Goal: Navigation & Orientation: Find specific page/section

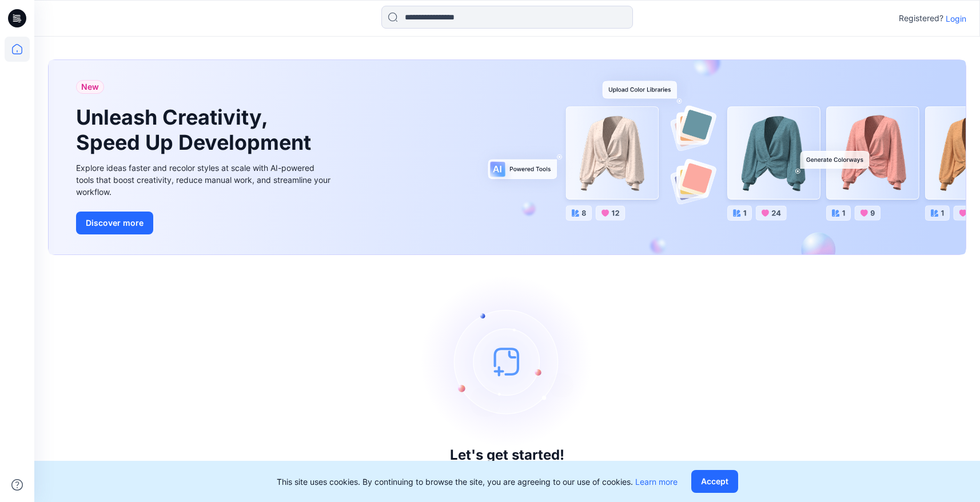
click at [954, 16] on p "Login" at bounding box center [956, 19] width 21 height 12
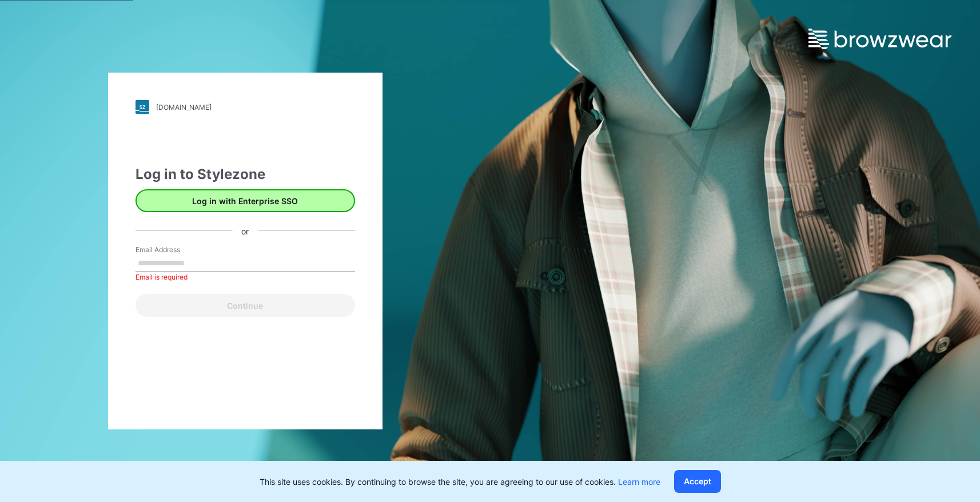
click at [276, 204] on button "Log in with Enterprise SSO" at bounding box center [246, 200] width 220 height 23
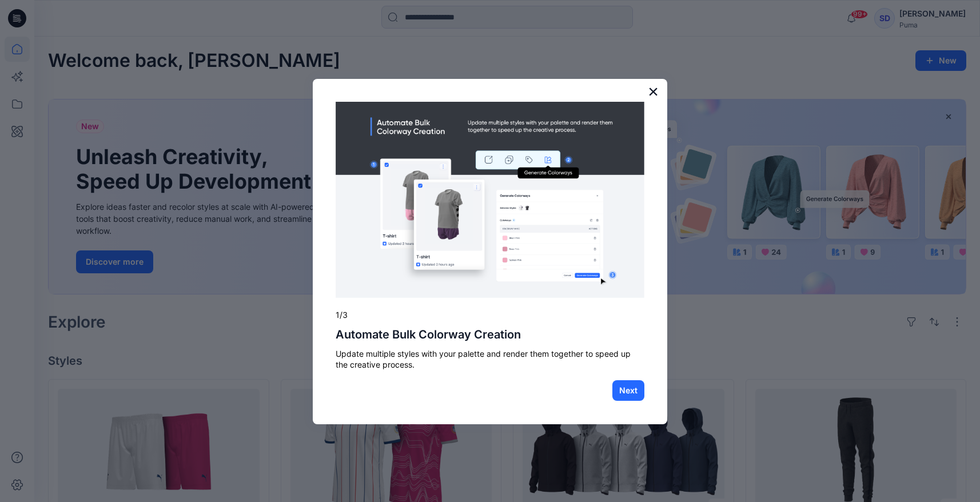
click at [657, 90] on button "×" at bounding box center [653, 91] width 11 height 18
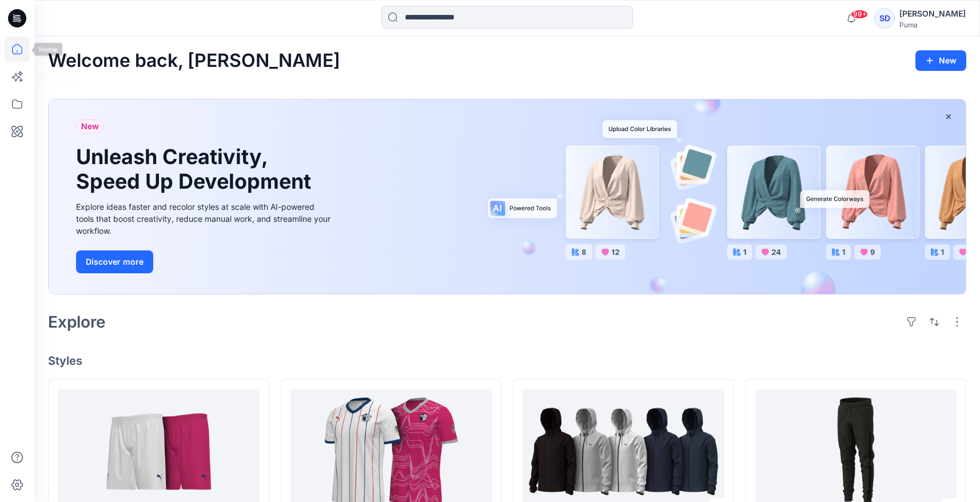
click at [19, 53] on icon at bounding box center [17, 49] width 25 height 25
click at [17, 106] on icon at bounding box center [17, 103] width 25 height 25
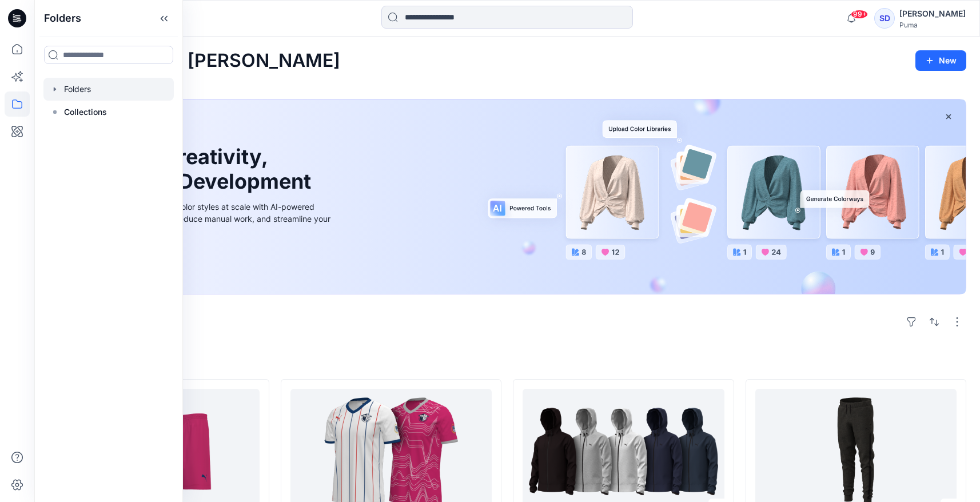
click at [84, 90] on div at bounding box center [108, 89] width 130 height 23
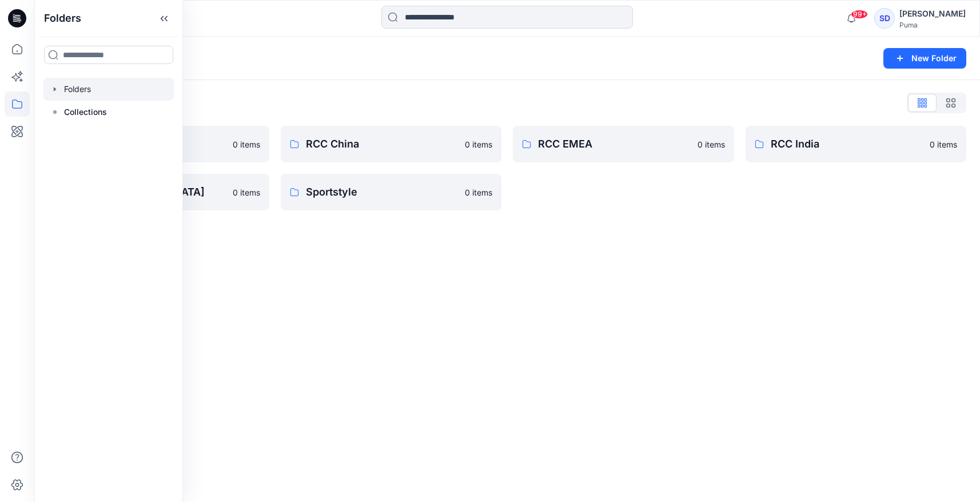
click at [308, 311] on div "Folders New Folder Folders List Basic Blocks 0 items RCC Japan 0 items RCC Chin…" at bounding box center [507, 269] width 946 height 465
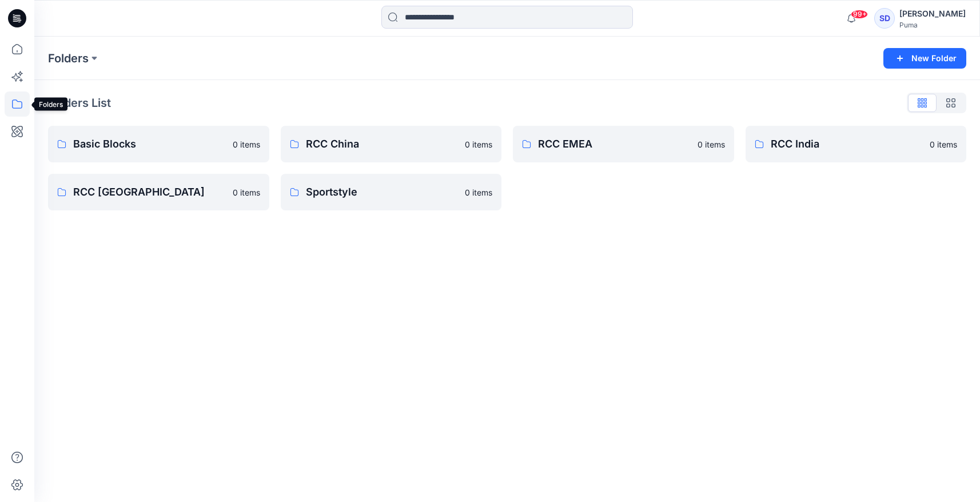
click at [22, 107] on icon at bounding box center [17, 103] width 25 height 25
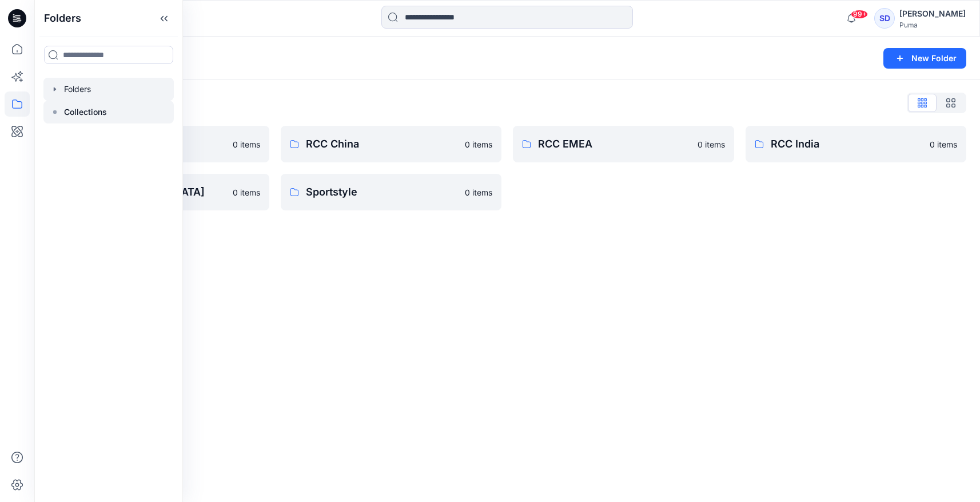
click at [78, 118] on p "Collections" at bounding box center [85, 112] width 43 height 14
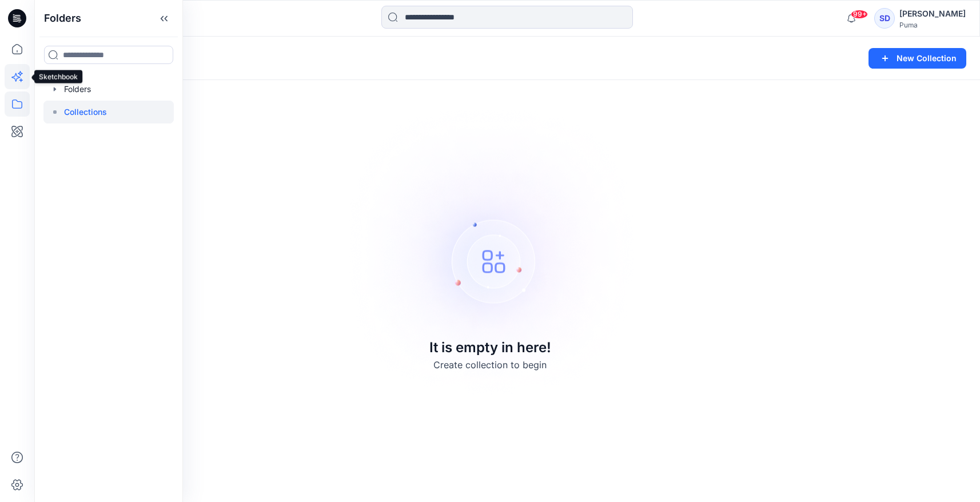
click at [18, 80] on icon at bounding box center [17, 76] width 25 height 25
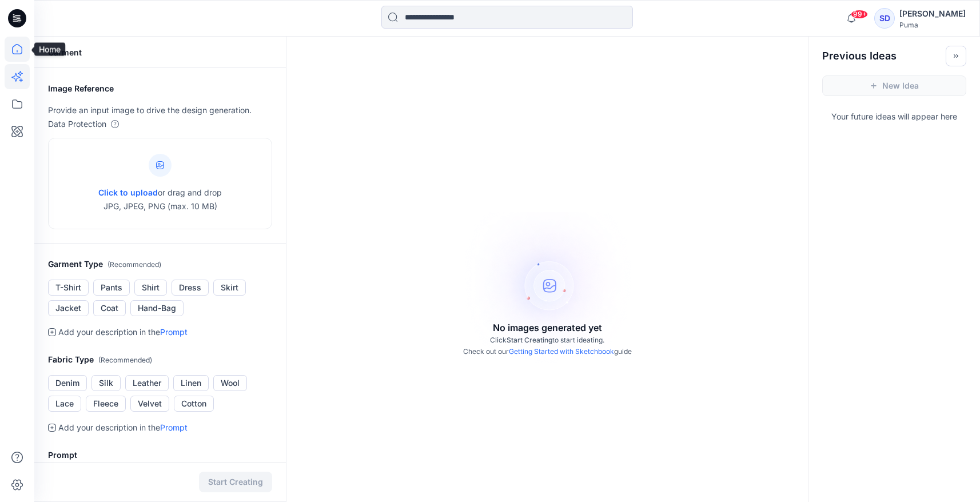
click at [17, 49] on icon at bounding box center [17, 49] width 25 height 25
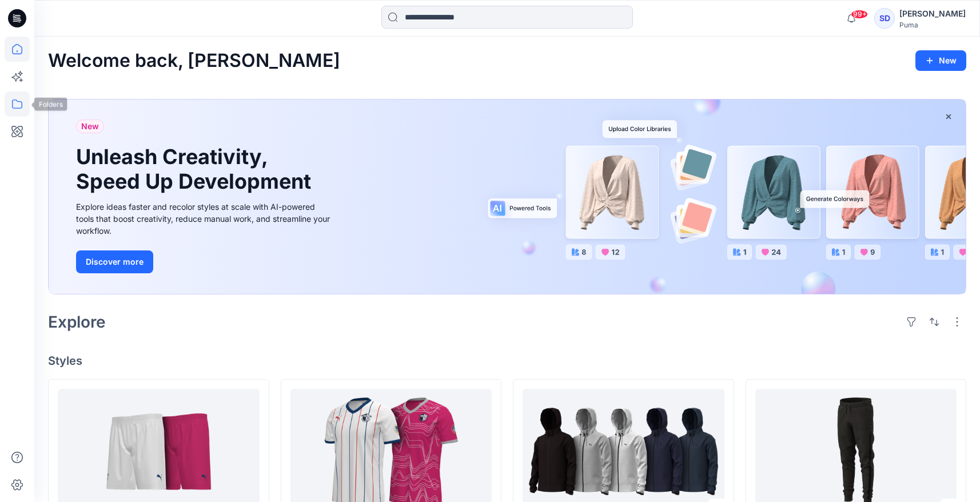
click at [18, 103] on icon at bounding box center [17, 103] width 25 height 25
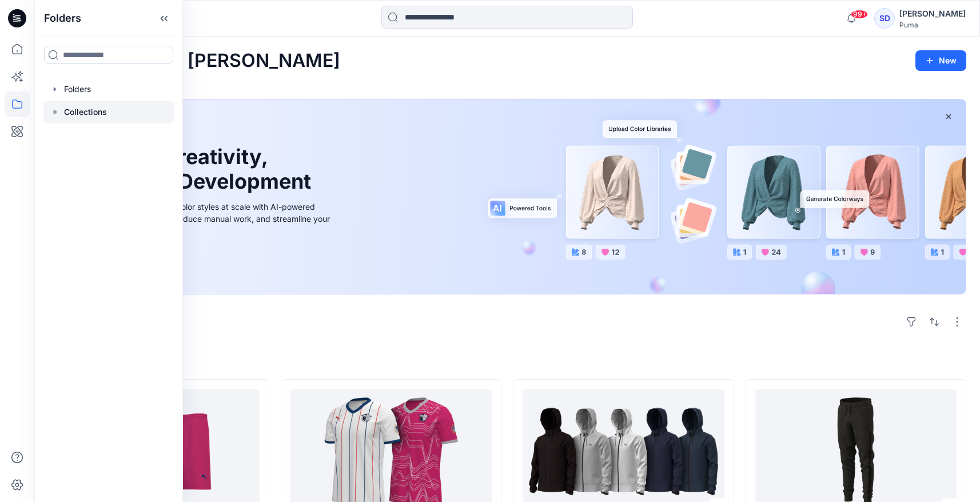
click at [87, 110] on p "Collections" at bounding box center [85, 112] width 43 height 14
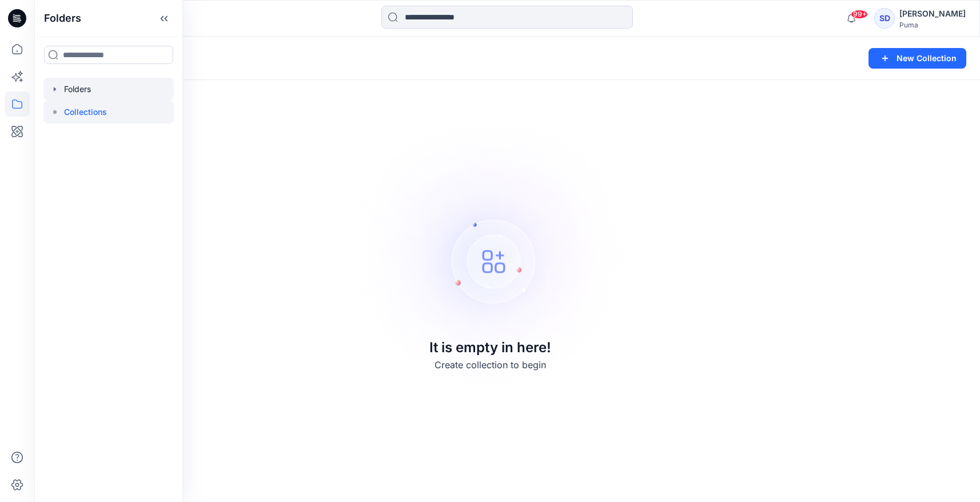
click at [56, 91] on icon "button" at bounding box center [54, 89] width 9 height 9
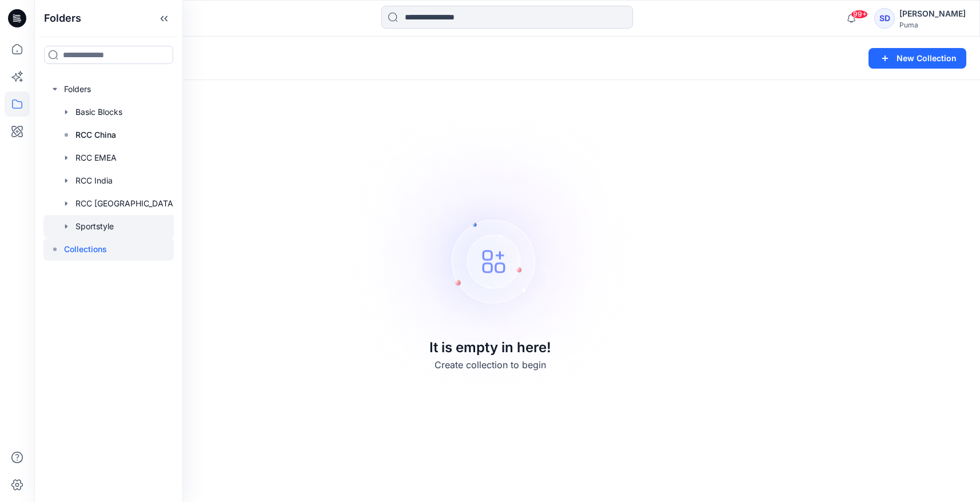
click at [93, 229] on div at bounding box center [113, 226] width 140 height 23
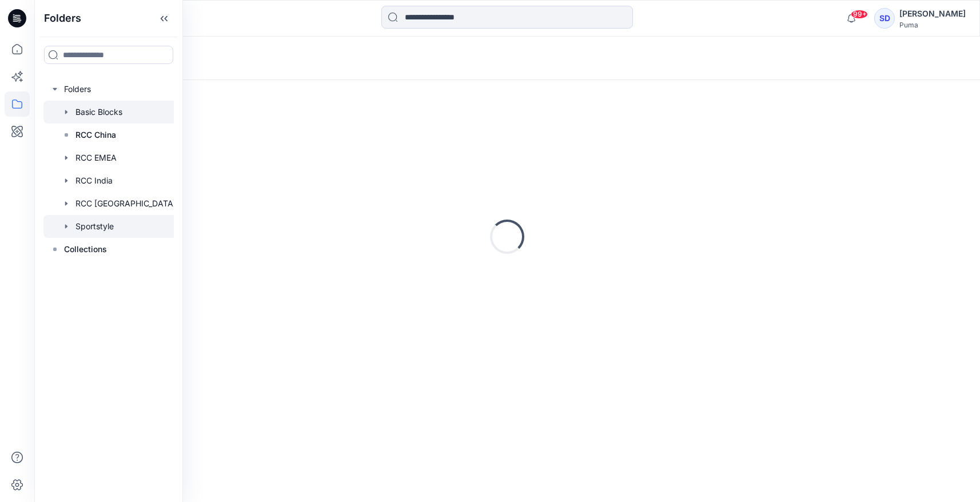
click at [82, 108] on div at bounding box center [113, 112] width 140 height 23
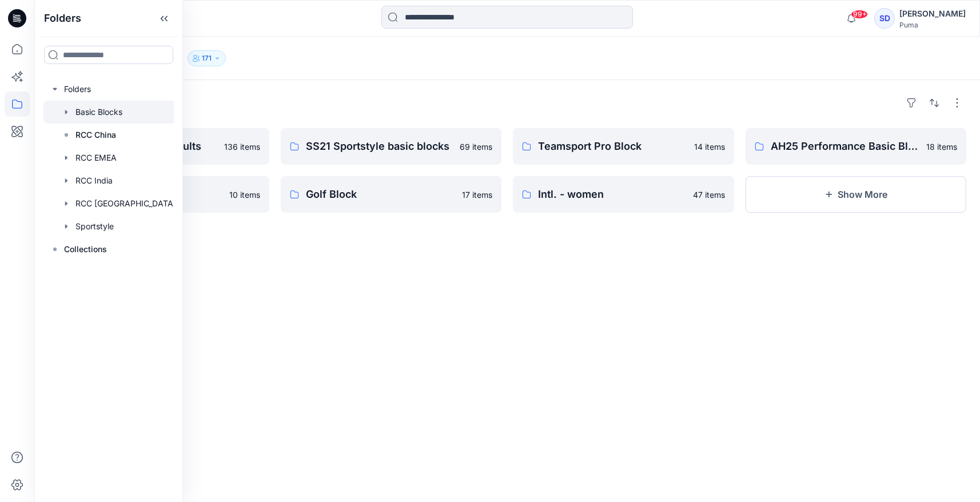
click at [426, 276] on div "Folders AH26 International Adults 136 items Basketball Block 10 items SS21 Spor…" at bounding box center [507, 291] width 946 height 422
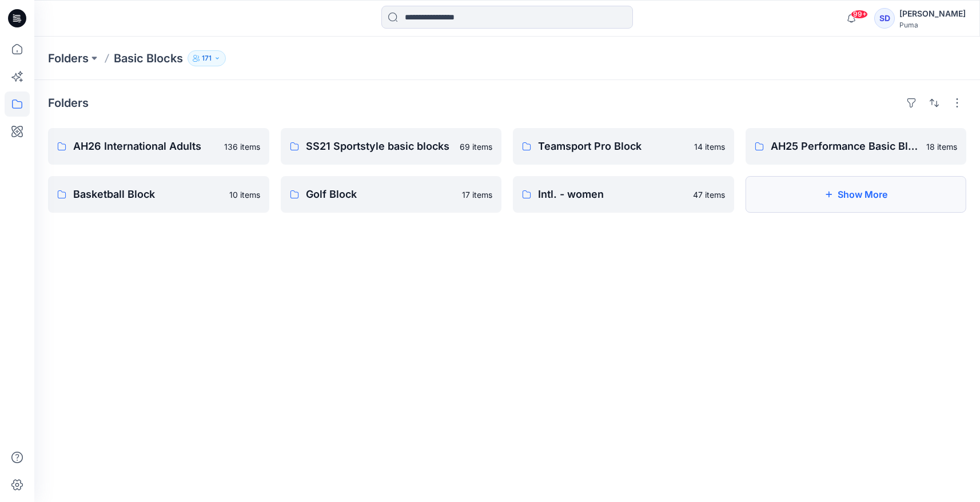
click at [863, 200] on button "Show More" at bounding box center [856, 194] width 221 height 37
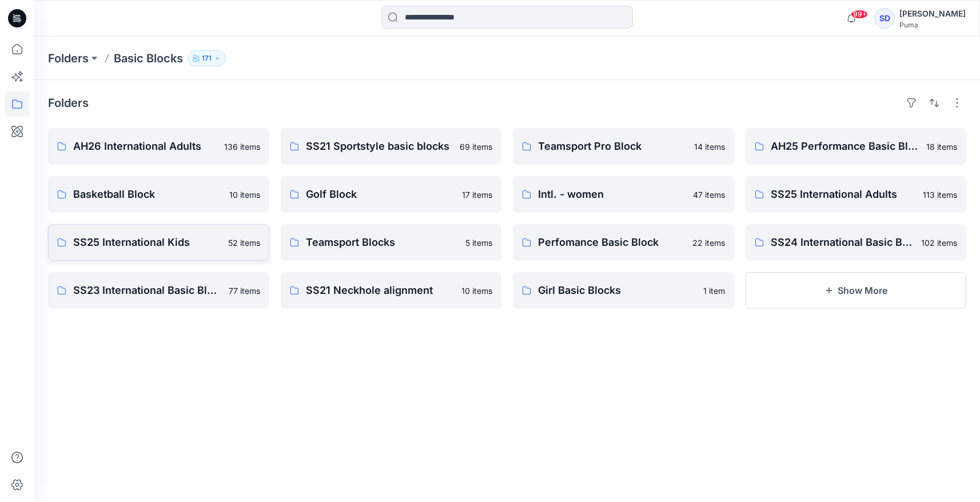
click at [160, 245] on p "SS25 International Kids" at bounding box center [147, 242] width 148 height 16
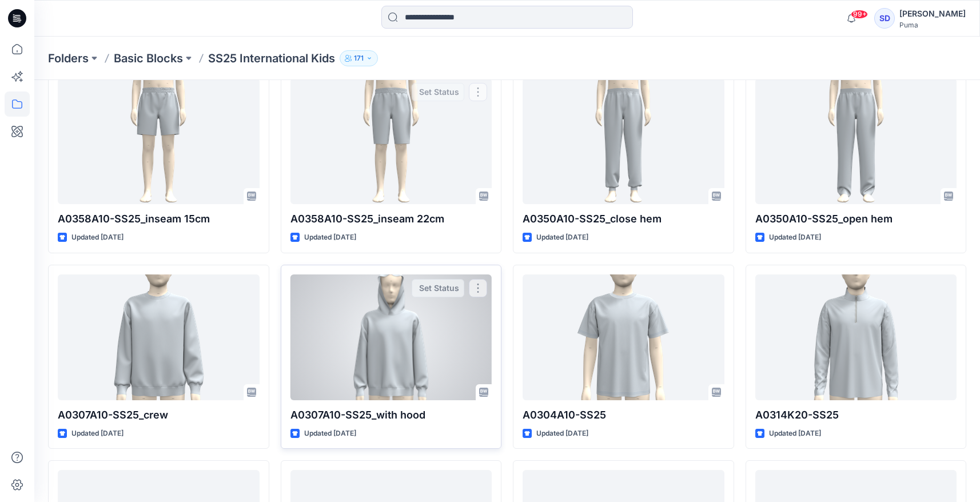
scroll to position [839, 0]
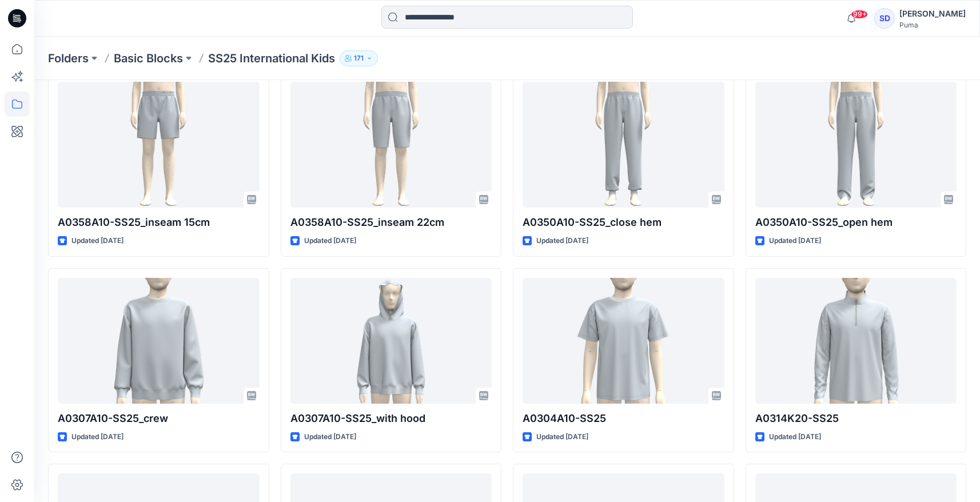
click at [943, 16] on div "[PERSON_NAME]" at bounding box center [932, 14] width 66 height 14
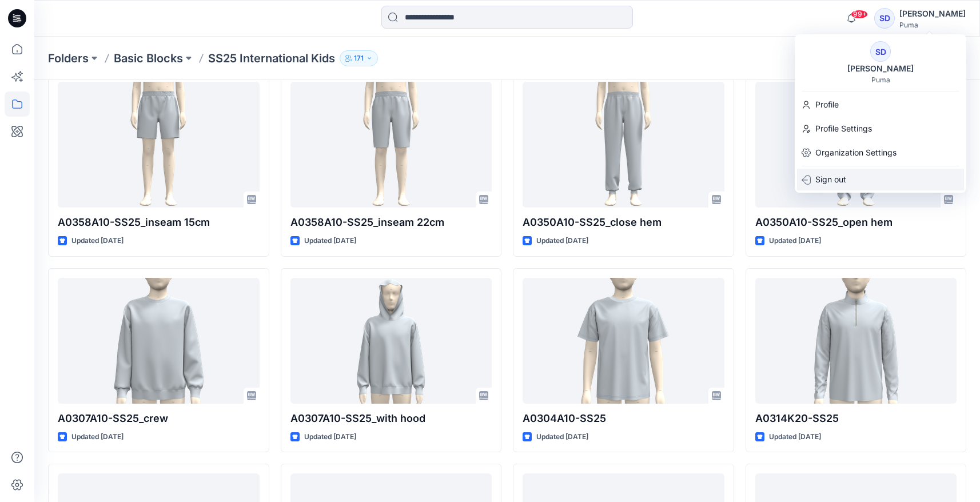
click at [863, 180] on div "Sign out" at bounding box center [880, 180] width 167 height 22
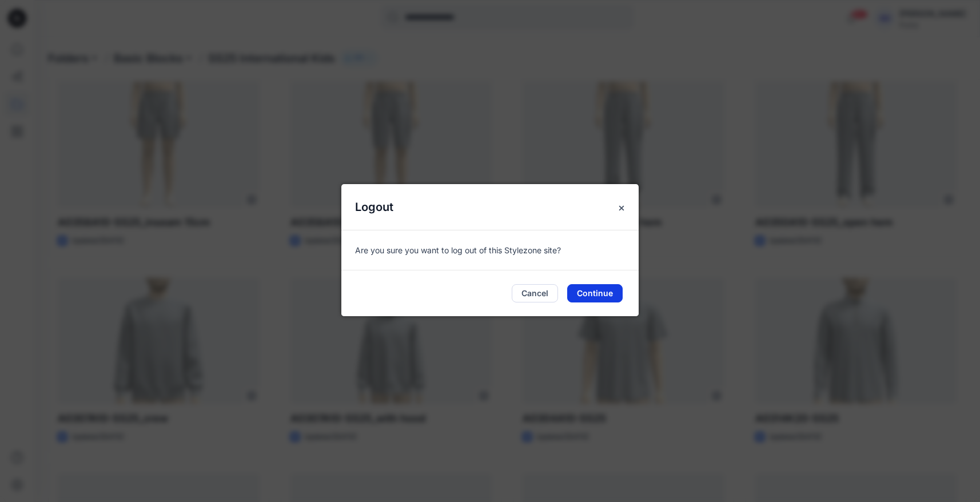
click at [604, 285] on button "Continue" at bounding box center [594, 293] width 55 height 18
